Goal: Check status: Check status

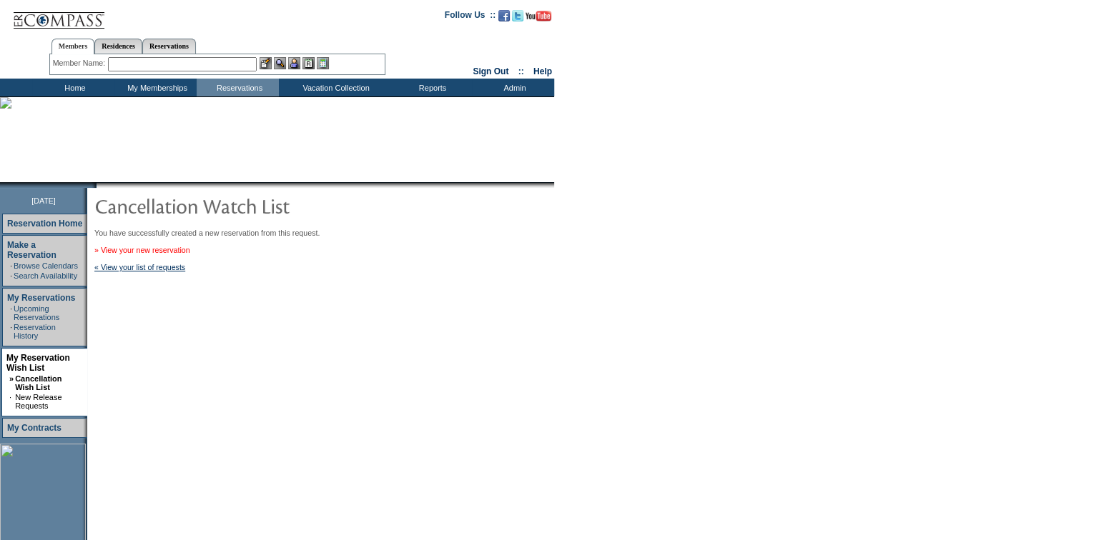
click at [174, 251] on link "» View your new reservation" at bounding box center [142, 250] width 96 height 9
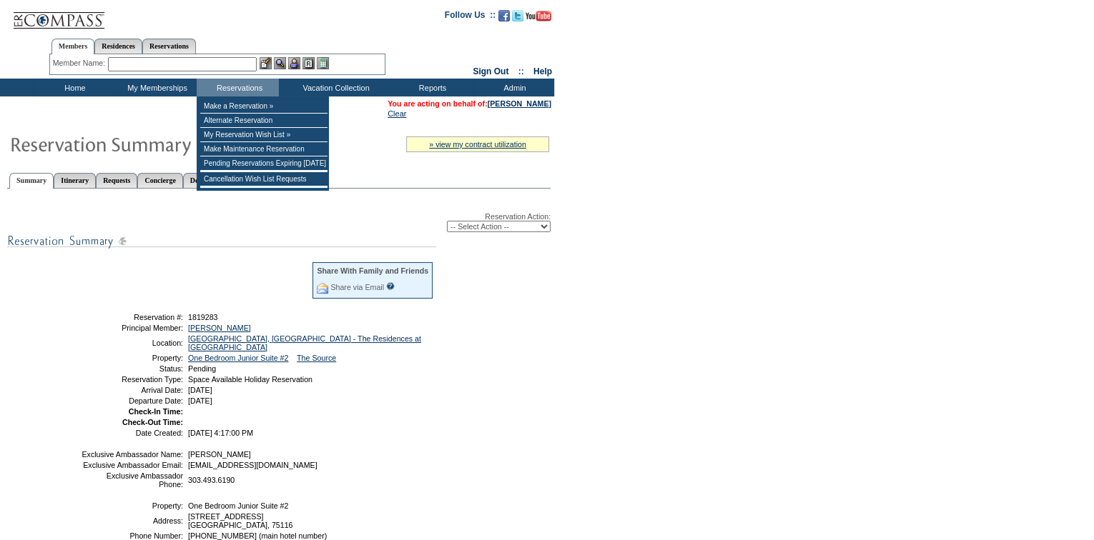
click at [239, 169] on td "Pending Reservations Expiring [DATE]" at bounding box center [263, 164] width 127 height 14
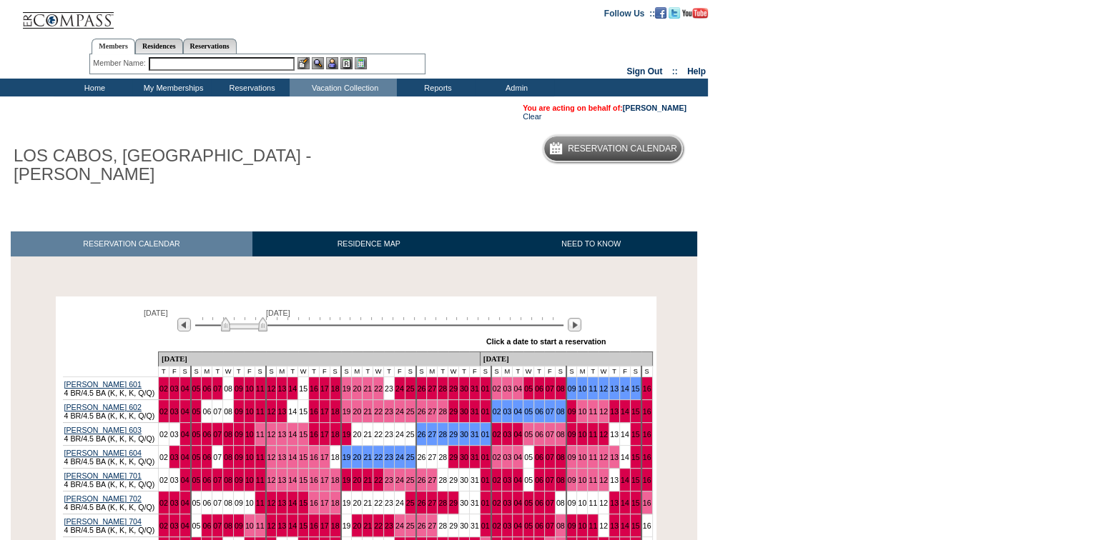
drag, startPoint x: 215, startPoint y: 312, endPoint x: 242, endPoint y: 310, distance: 27.3
click at [242, 317] on img at bounding box center [244, 324] width 46 height 14
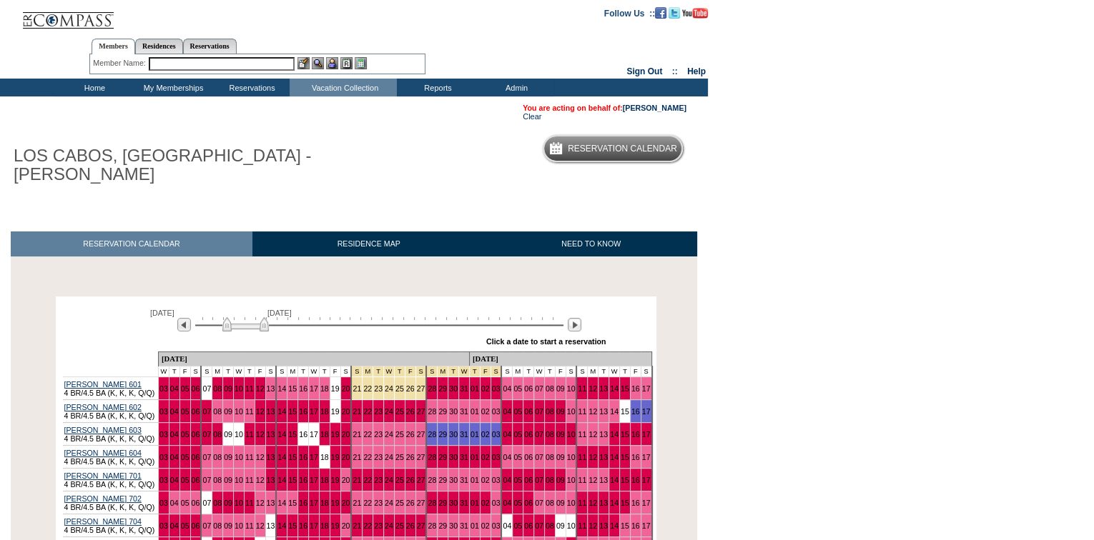
click at [206, 64] on input "text" at bounding box center [222, 64] width 146 height 14
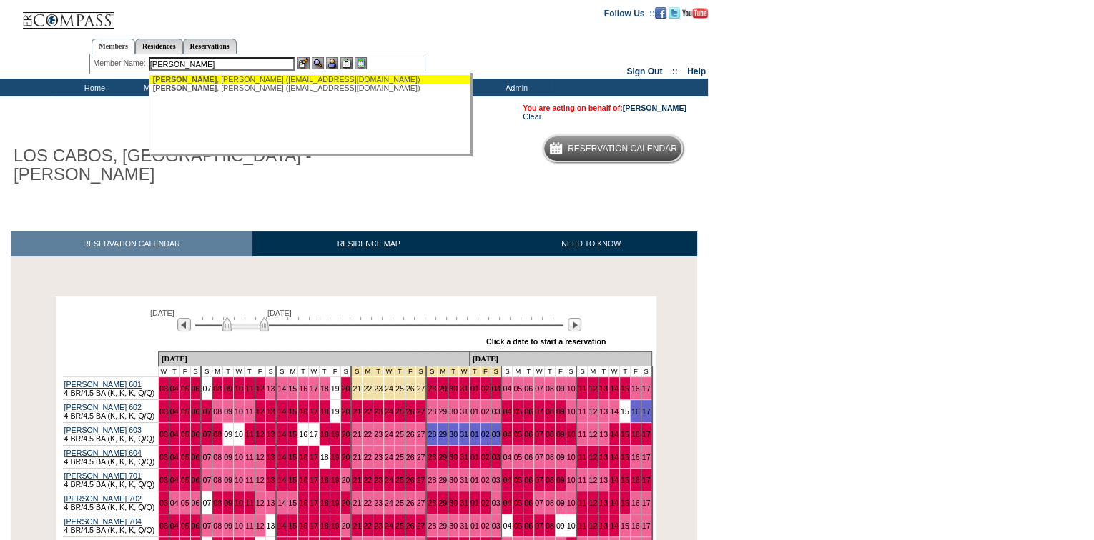
click at [270, 78] on div "[PERSON_NAME] ([EMAIL_ADDRESS][DOMAIN_NAME])" at bounding box center [310, 79] width 315 height 9
type input "[PERSON_NAME] ([EMAIL_ADDRESS][DOMAIN_NAME])"
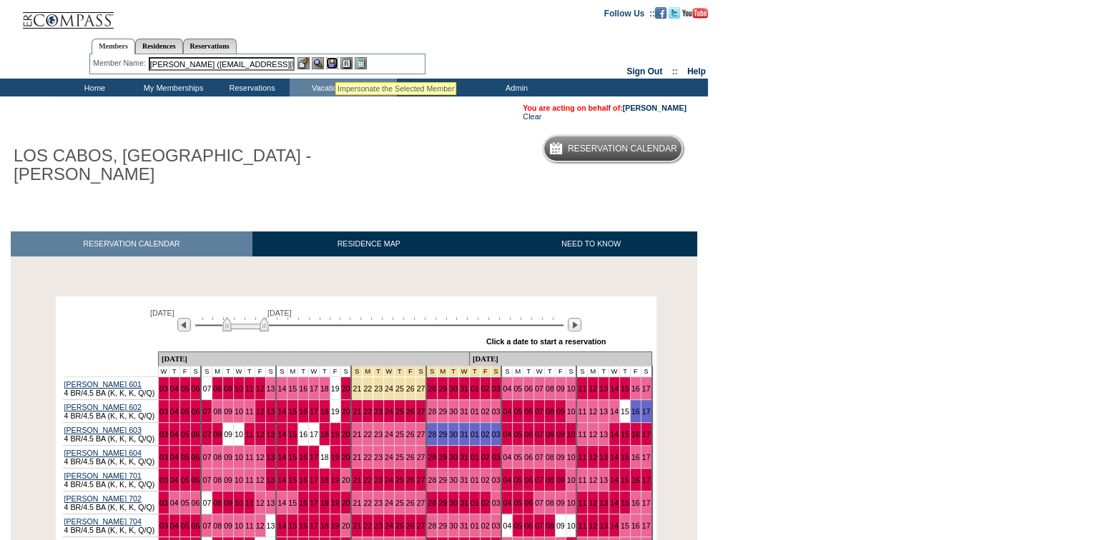
click at [329, 63] on img at bounding box center [332, 63] width 12 height 12
click at [314, 64] on img at bounding box center [318, 63] width 12 height 12
